Goal: Find specific page/section: Find specific page/section

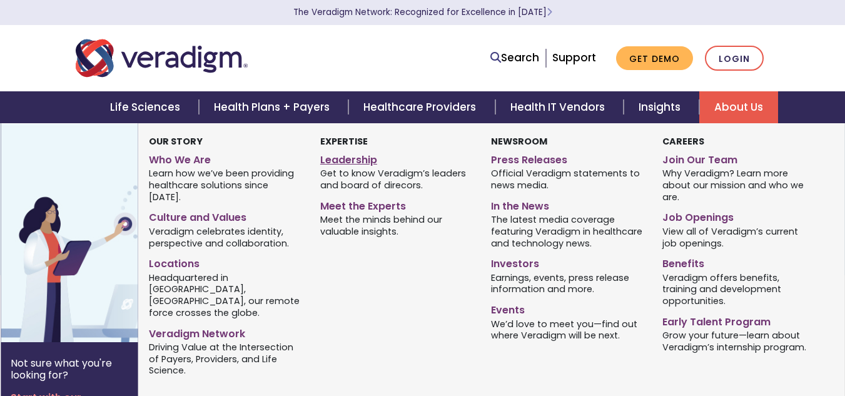
click at [350, 155] on link "Leadership" at bounding box center [396, 158] width 152 height 18
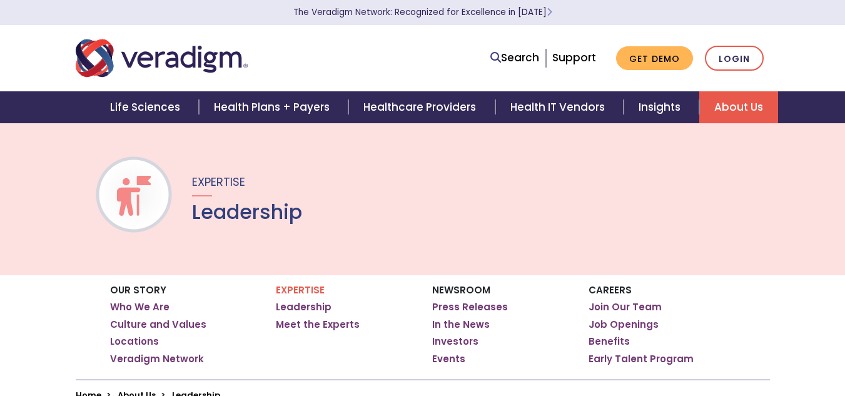
drag, startPoint x: 0, startPoint y: 0, endPoint x: 775, endPoint y: 199, distance: 800.5
click at [775, 199] on div "Expertise Leadership" at bounding box center [422, 199] width 845 height 153
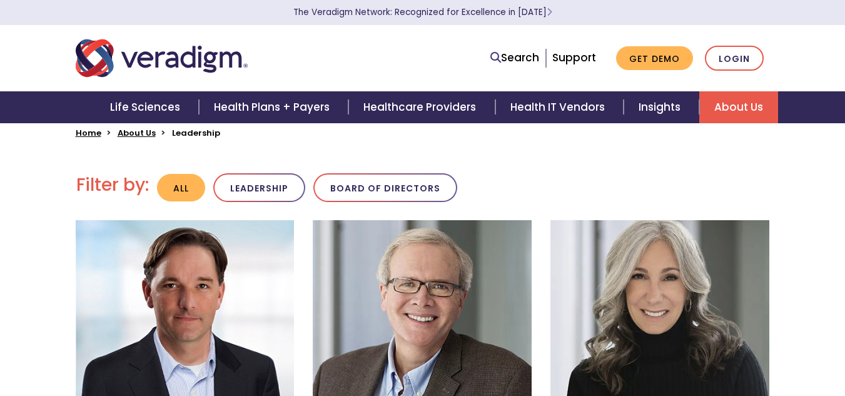
scroll to position [250, 0]
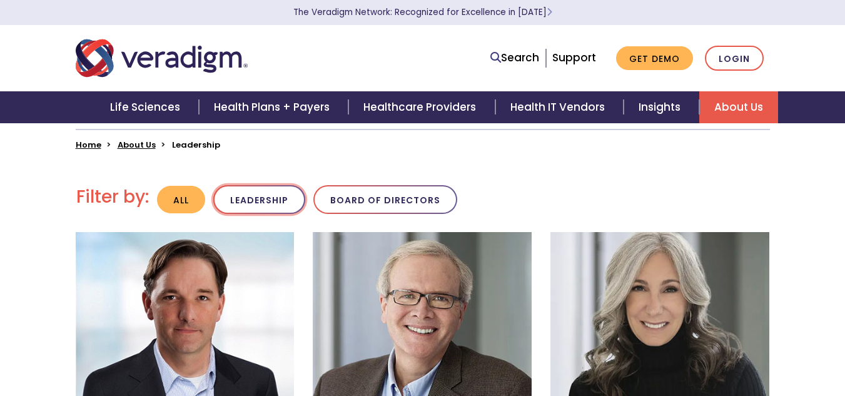
click at [242, 196] on button "Leadership" at bounding box center [259, 199] width 92 height 29
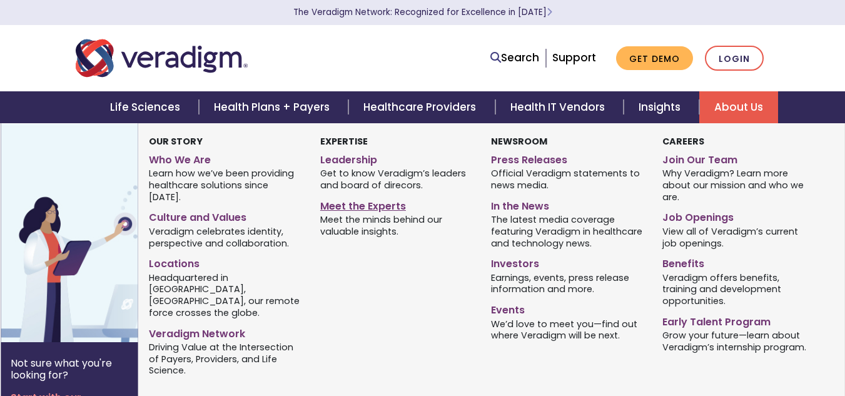
click at [388, 204] on link "Meet the Experts" at bounding box center [396, 204] width 152 height 18
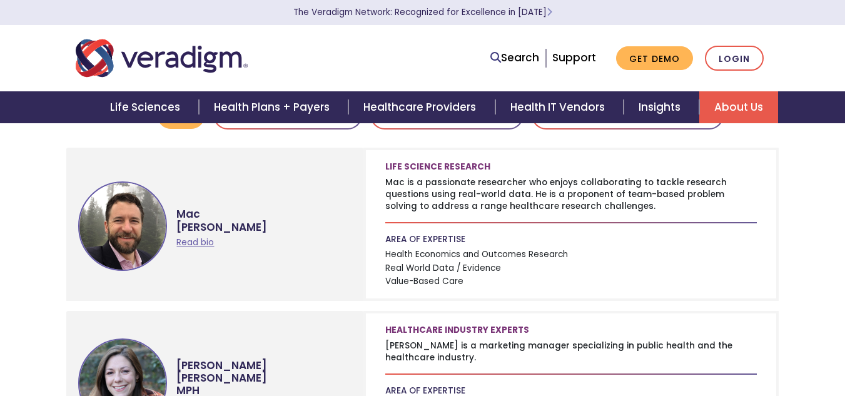
scroll to position [375, 0]
